Goal: Information Seeking & Learning: Learn about a topic

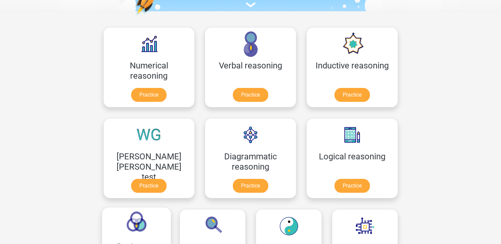
scroll to position [99, 0]
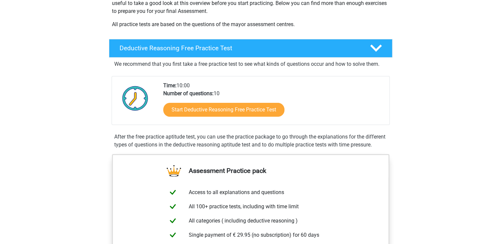
scroll to position [132, 0]
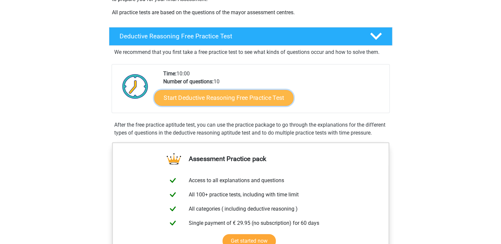
click at [259, 98] on link "Start Deductive Reasoning Free Practice Test" at bounding box center [223, 98] width 139 height 16
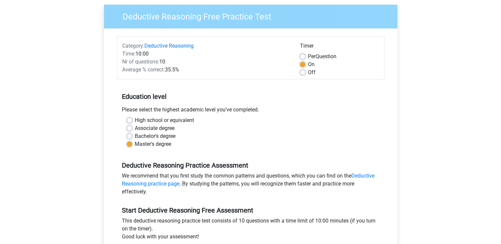
scroll to position [99, 0]
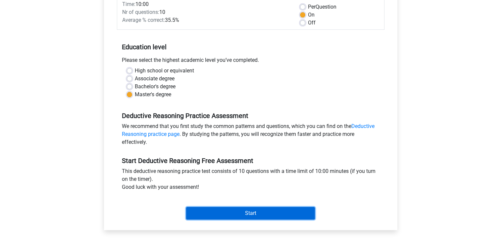
click at [234, 214] on input "Start" at bounding box center [250, 213] width 129 height 13
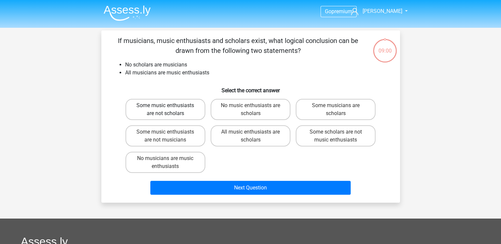
click at [187, 114] on label "Some music enthusiasts are not scholars" at bounding box center [165, 109] width 80 height 21
click at [169, 110] on input "Some music enthusiasts are not scholars" at bounding box center [167, 108] width 4 height 4
radio input "true"
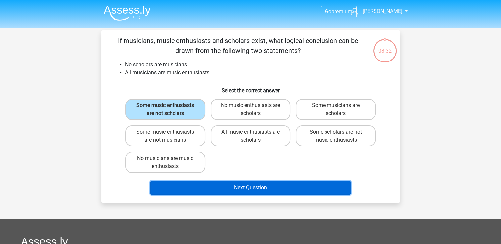
click at [208, 188] on button "Next Question" at bounding box center [250, 188] width 200 height 14
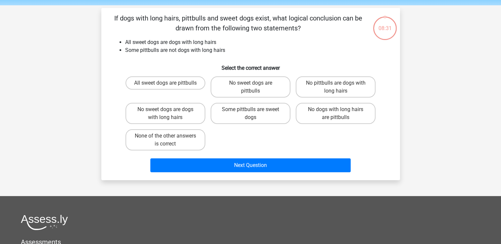
scroll to position [30, 0]
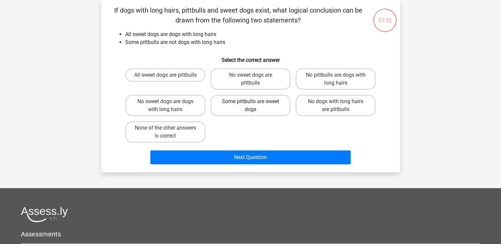
click at [256, 111] on label "Some pittbulls are sweet dogs" at bounding box center [250, 105] width 80 height 21
click at [254, 106] on input "Some pittbulls are sweet dogs" at bounding box center [252, 104] width 4 height 4
radio input "true"
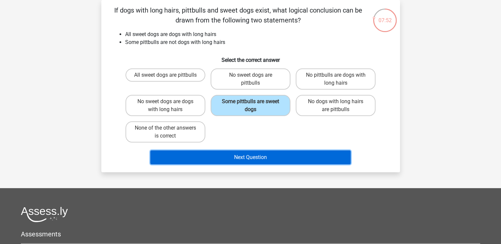
click at [261, 158] on button "Next Question" at bounding box center [250, 158] width 200 height 14
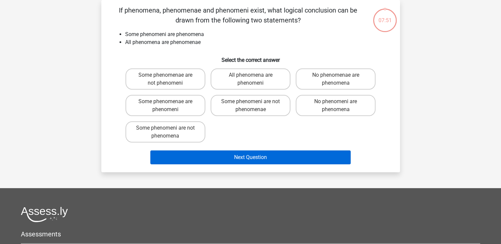
scroll to position [0, 0]
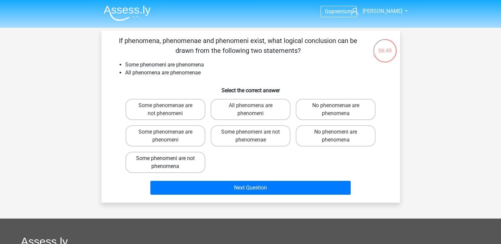
click at [172, 167] on label "Some phenomeni are not phenomena" at bounding box center [165, 162] width 80 height 21
click at [169, 163] on input "Some phenomeni are not phenomena" at bounding box center [167, 160] width 4 height 4
radio input "true"
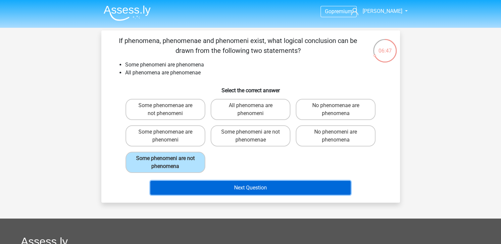
click at [198, 190] on button "Next Question" at bounding box center [250, 188] width 200 height 14
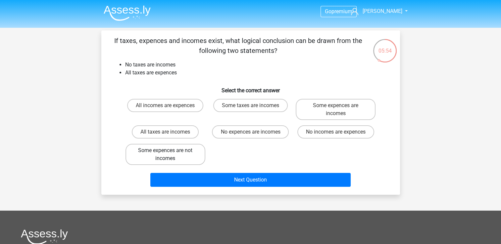
click at [143, 148] on label "Some expences are not incomes" at bounding box center [165, 154] width 80 height 21
click at [165, 151] on input "Some expences are not incomes" at bounding box center [167, 153] width 4 height 4
radio input "true"
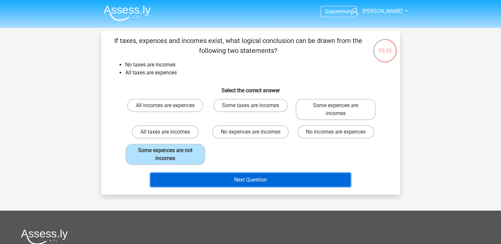
click at [187, 180] on button "Next Question" at bounding box center [250, 180] width 200 height 14
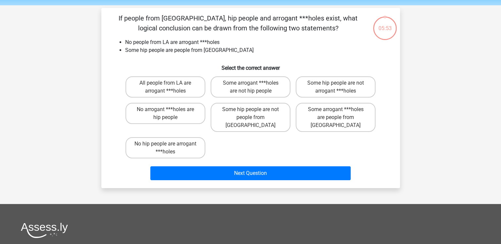
scroll to position [30, 0]
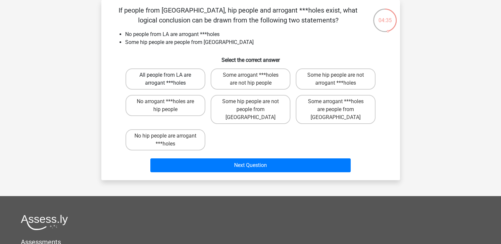
click at [185, 82] on label "All people from LA are arrogant ***holes" at bounding box center [165, 78] width 80 height 21
click at [169, 79] on input "All people from LA are arrogant ***holes" at bounding box center [167, 77] width 4 height 4
radio input "true"
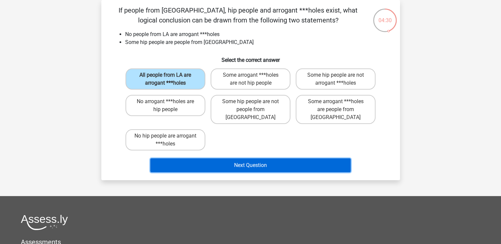
click at [234, 158] on button "Next Question" at bounding box center [250, 165] width 200 height 14
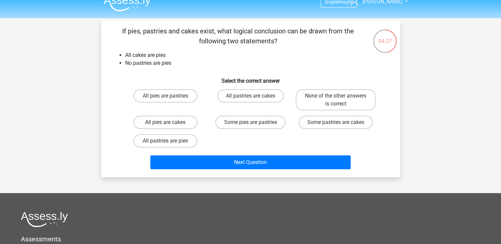
scroll to position [0, 0]
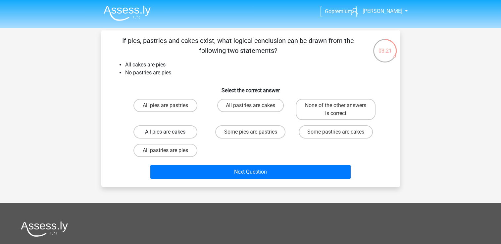
click at [180, 131] on label "All pies are cakes" at bounding box center [165, 131] width 64 height 13
click at [169, 132] on input "All pies are cakes" at bounding box center [167, 134] width 4 height 4
radio input "true"
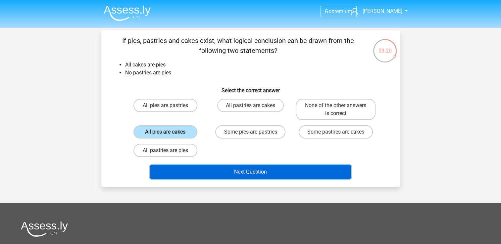
click at [204, 171] on button "Next Question" at bounding box center [250, 172] width 200 height 14
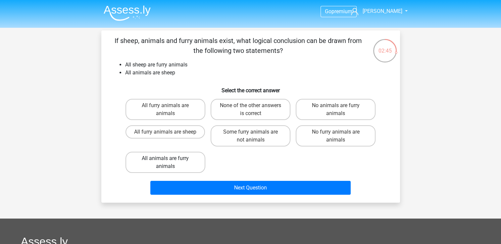
click at [185, 159] on label "All animals are furry animals" at bounding box center [165, 162] width 80 height 21
click at [169, 159] on input "All animals are furry animals" at bounding box center [167, 160] width 4 height 4
radio input "true"
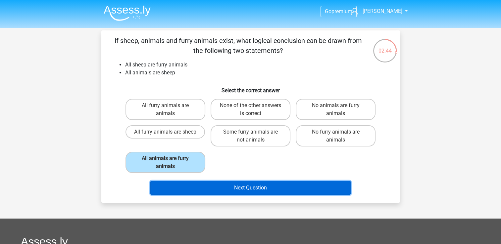
click at [200, 185] on button "Next Question" at bounding box center [250, 188] width 200 height 14
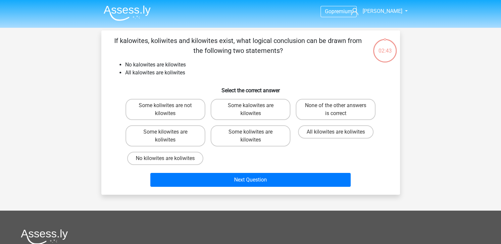
scroll to position [30, 0]
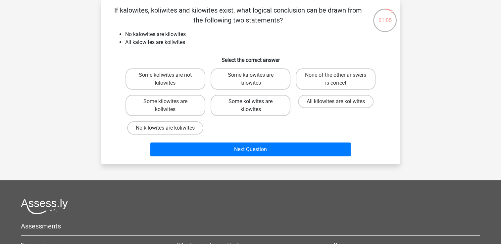
click at [258, 100] on label "Some koliwites are kilowites" at bounding box center [250, 105] width 80 height 21
click at [254, 102] on input "Some koliwites are kilowites" at bounding box center [252, 104] width 4 height 4
radio input "true"
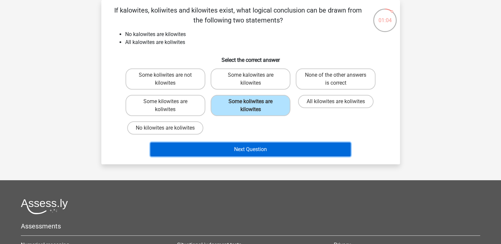
click at [289, 148] on button "Next Question" at bounding box center [250, 150] width 200 height 14
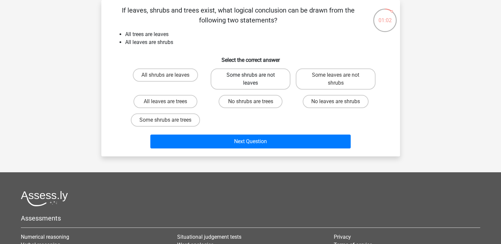
click at [253, 72] on label "Some shrubs are not leaves" at bounding box center [250, 78] width 80 height 21
click at [253, 75] on input "Some shrubs are not leaves" at bounding box center [252, 77] width 4 height 4
radio input "true"
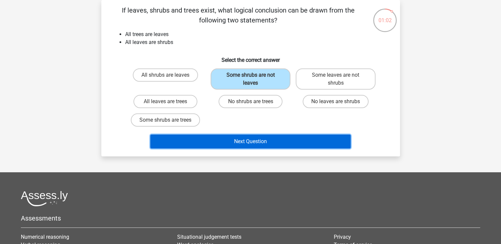
click at [276, 135] on button "Next Question" at bounding box center [250, 142] width 200 height 14
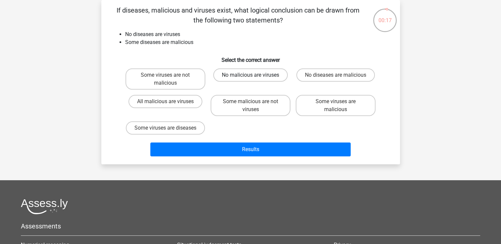
click at [260, 74] on label "No malicious are viruses" at bounding box center [250, 74] width 74 height 13
click at [254, 75] on input "No malicious are viruses" at bounding box center [252, 77] width 4 height 4
radio input "true"
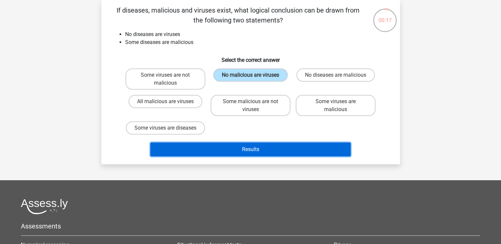
click at [273, 149] on button "Results" at bounding box center [250, 150] width 200 height 14
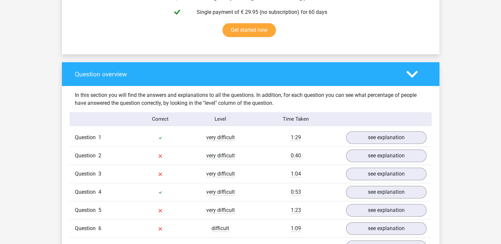
scroll to position [463, 0]
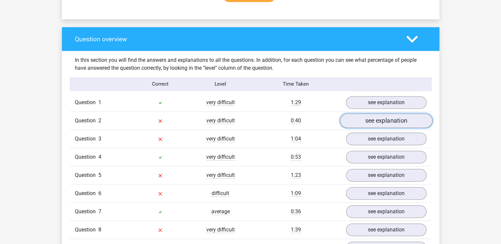
click at [384, 124] on link "see explanation" at bounding box center [385, 120] width 92 height 15
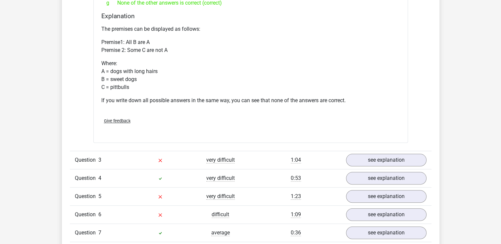
scroll to position [761, 0]
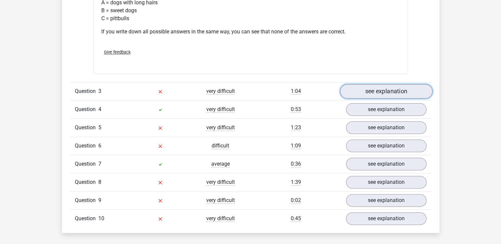
click at [381, 89] on link "see explanation" at bounding box center [385, 91] width 92 height 15
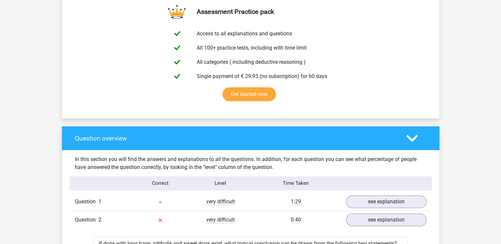
scroll to position [463, 0]
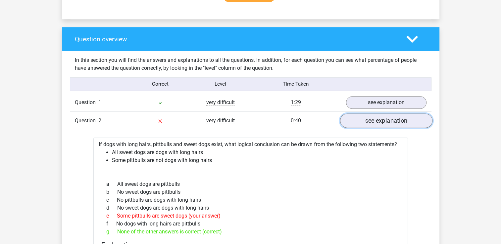
click at [369, 118] on link "see explanation" at bounding box center [385, 120] width 92 height 15
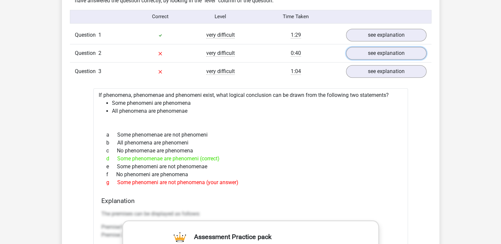
scroll to position [529, 0]
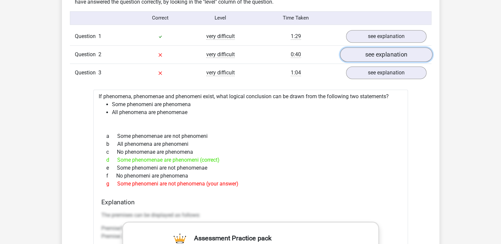
click at [390, 54] on link "see explanation" at bounding box center [385, 54] width 92 height 15
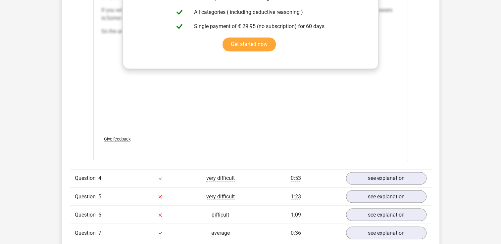
scroll to position [1125, 0]
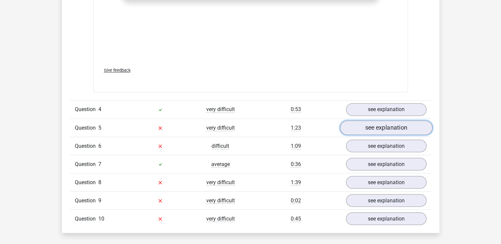
click at [353, 123] on link "see explanation" at bounding box center [385, 128] width 92 height 15
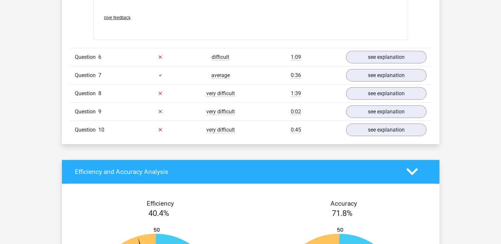
scroll to position [1621, 0]
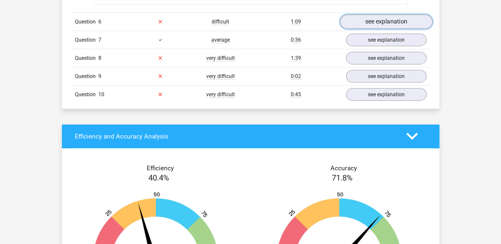
click at [373, 23] on link "see explanation" at bounding box center [385, 22] width 92 height 15
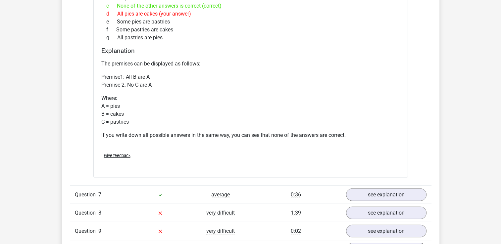
scroll to position [1819, 0]
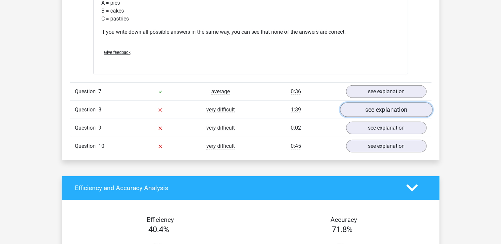
click at [348, 103] on link "see explanation" at bounding box center [385, 110] width 92 height 15
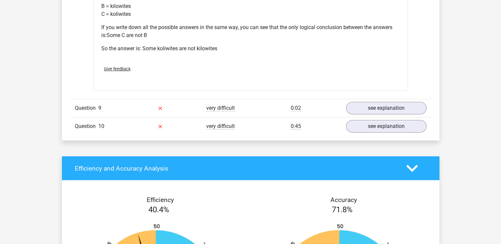
scroll to position [2117, 0]
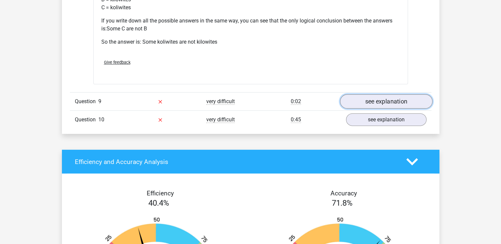
click at [397, 98] on link "see explanation" at bounding box center [385, 101] width 92 height 15
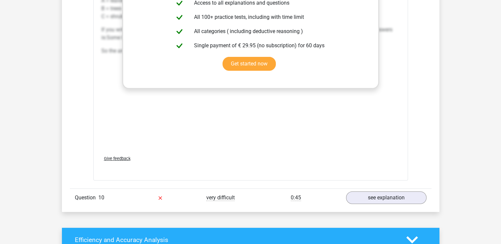
scroll to position [2481, 0]
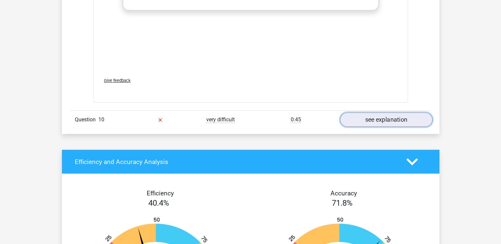
click at [353, 116] on link "see explanation" at bounding box center [385, 119] width 92 height 15
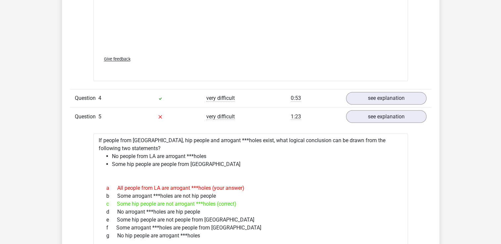
scroll to position [1125, 0]
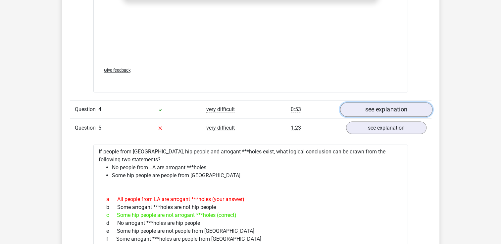
click at [393, 107] on link "see explanation" at bounding box center [385, 110] width 92 height 15
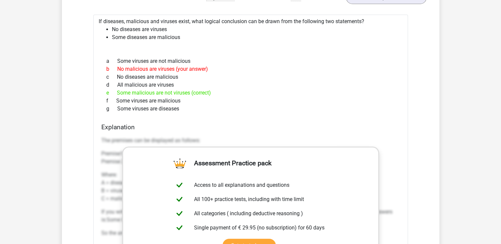
scroll to position [2878, 0]
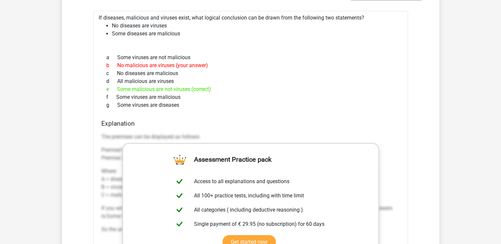
click at [138, 30] on li "Some diseases are malicious" at bounding box center [257, 34] width 290 height 8
drag, startPoint x: 138, startPoint y: 28, endPoint x: 200, endPoint y: 48, distance: 65.6
click at [200, 51] on div "a Some viruses are not malicious b No malicious are viruses (your answer) c No …" at bounding box center [250, 81] width 298 height 61
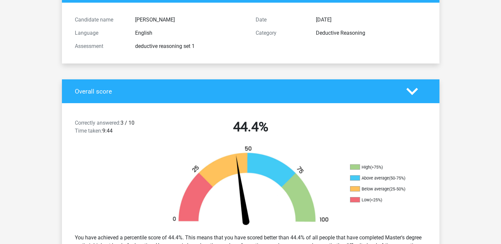
scroll to position [0, 0]
